Goal: Information Seeking & Learning: Learn about a topic

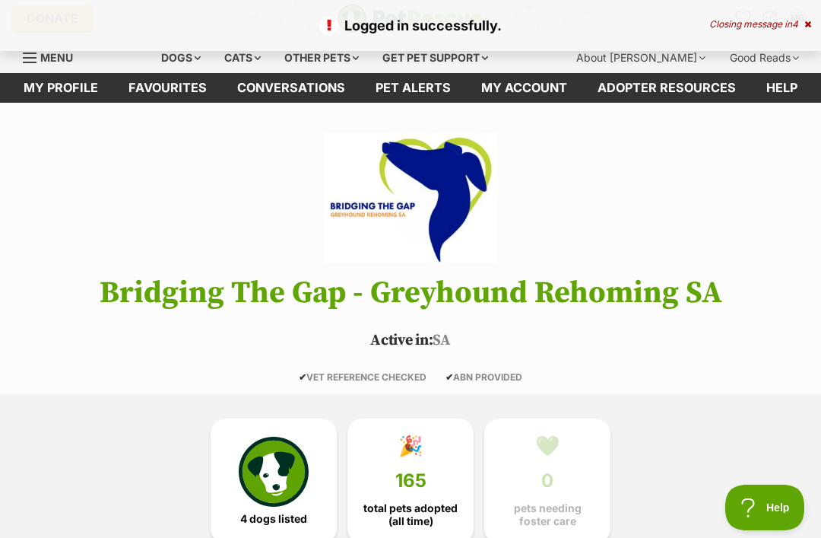
scroll to position [6, 0]
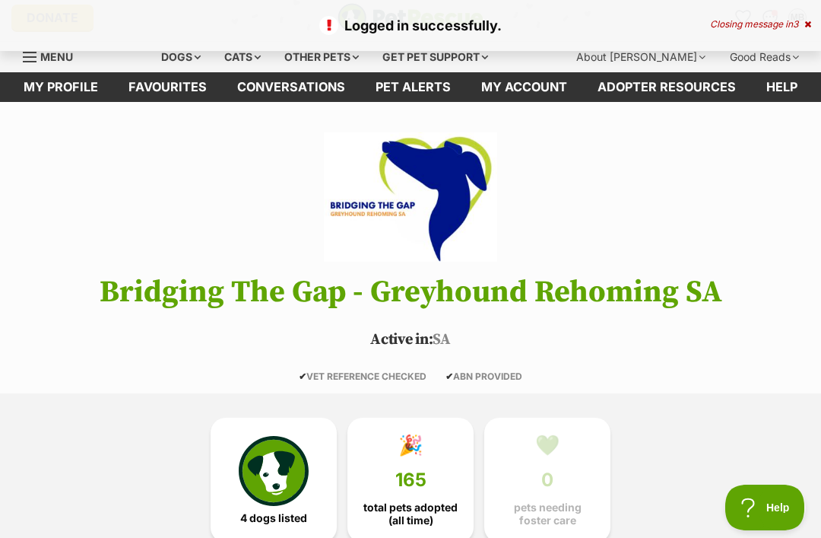
click at [186, 92] on link "Favourites" at bounding box center [167, 87] width 109 height 30
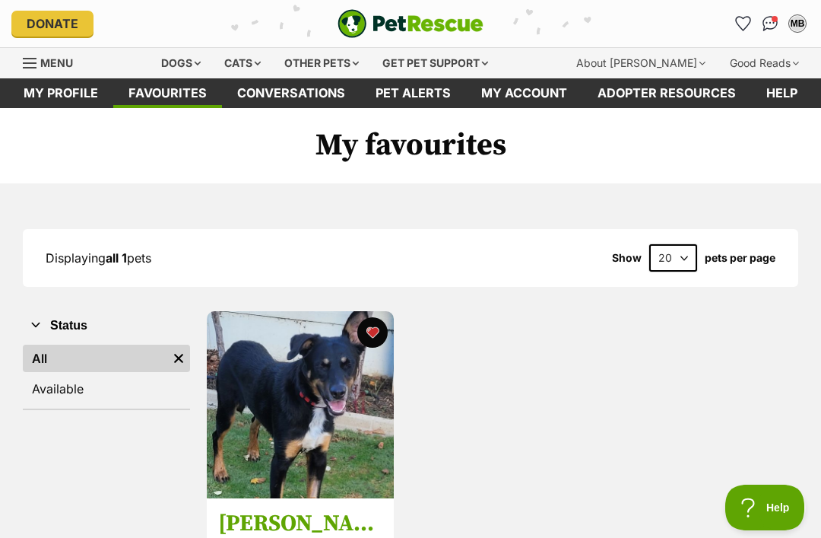
click at [199, 69] on div "Dogs" at bounding box center [181, 63] width 61 height 30
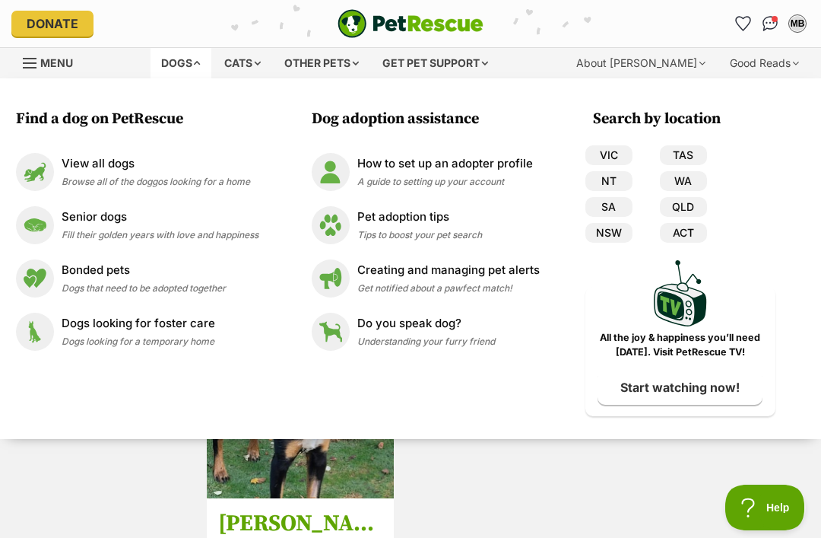
click at [612, 211] on link "SA" at bounding box center [609, 207] width 47 height 20
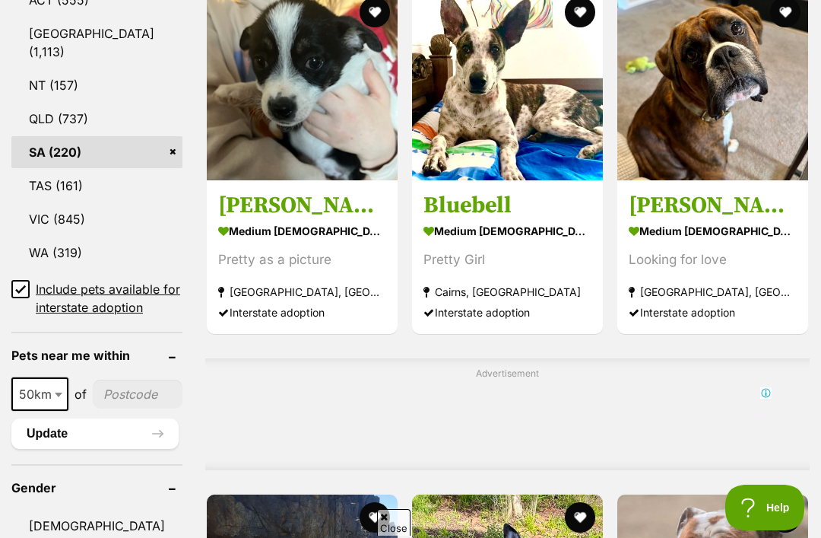
click at [27, 280] on input "Include pets available for interstate adoption" at bounding box center [20, 289] width 18 height 18
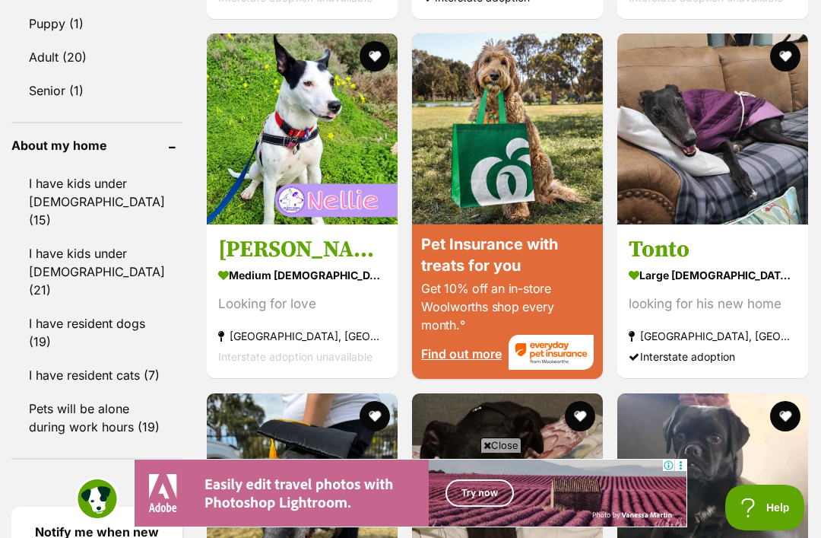
click at [75, 376] on link "I have resident cats (7)" at bounding box center [96, 375] width 171 height 32
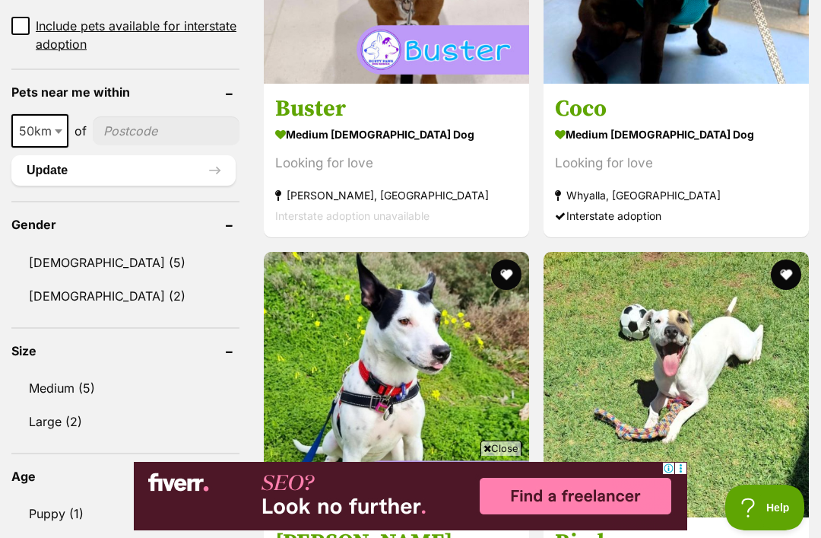
scroll to position [1133, 0]
